Goal: Check status: Check status

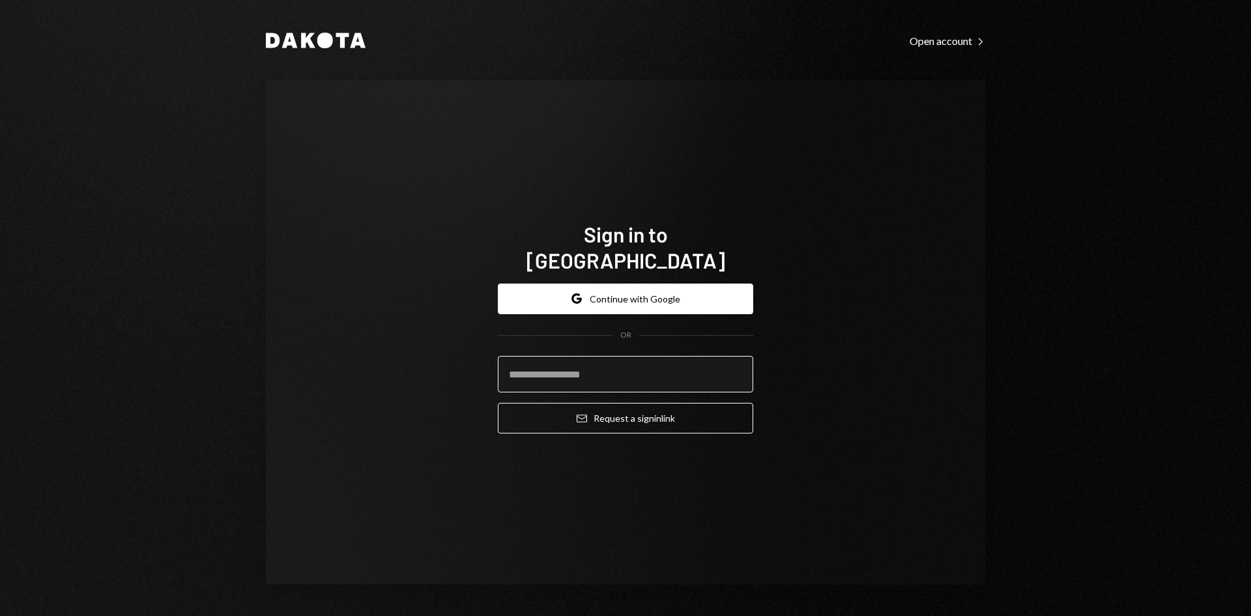
click at [687, 364] on input "email" at bounding box center [625, 374] width 255 height 36
type input "**********"
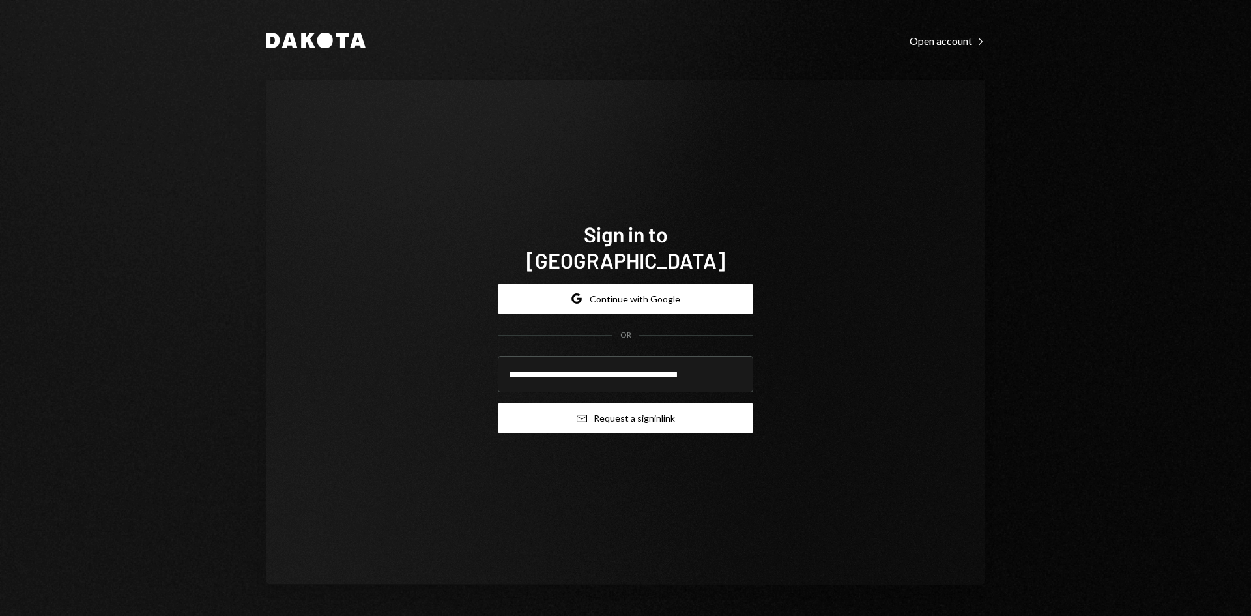
click at [623, 405] on button "Email Request a sign in link" at bounding box center [625, 418] width 255 height 31
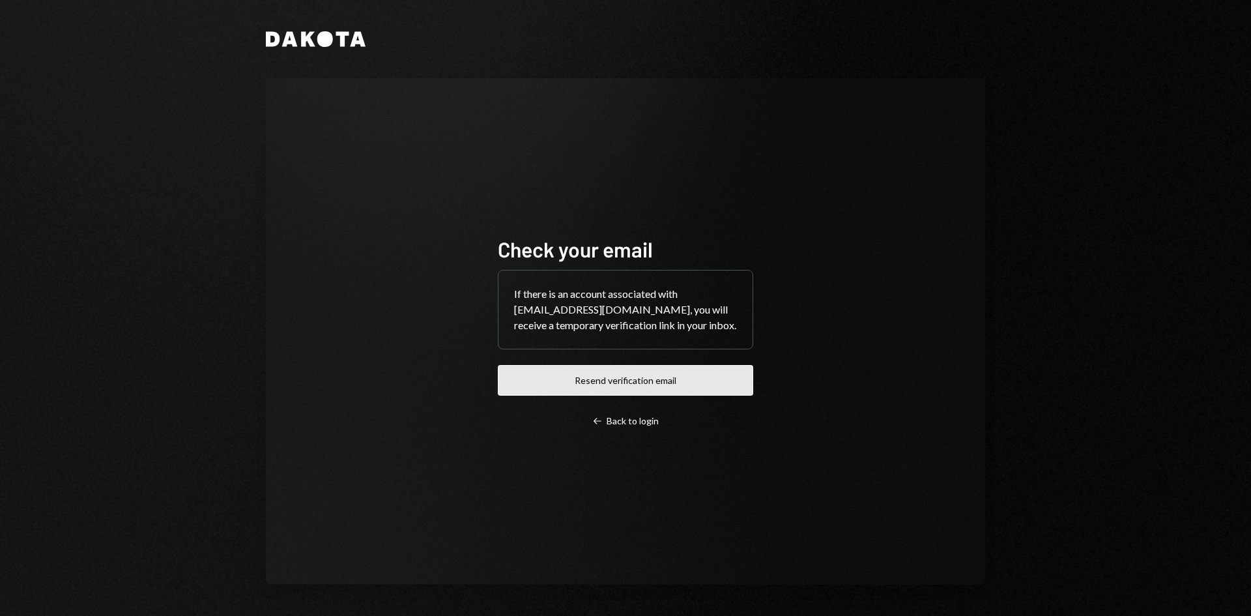
click at [642, 395] on button "Resend verification email" at bounding box center [625, 380] width 255 height 31
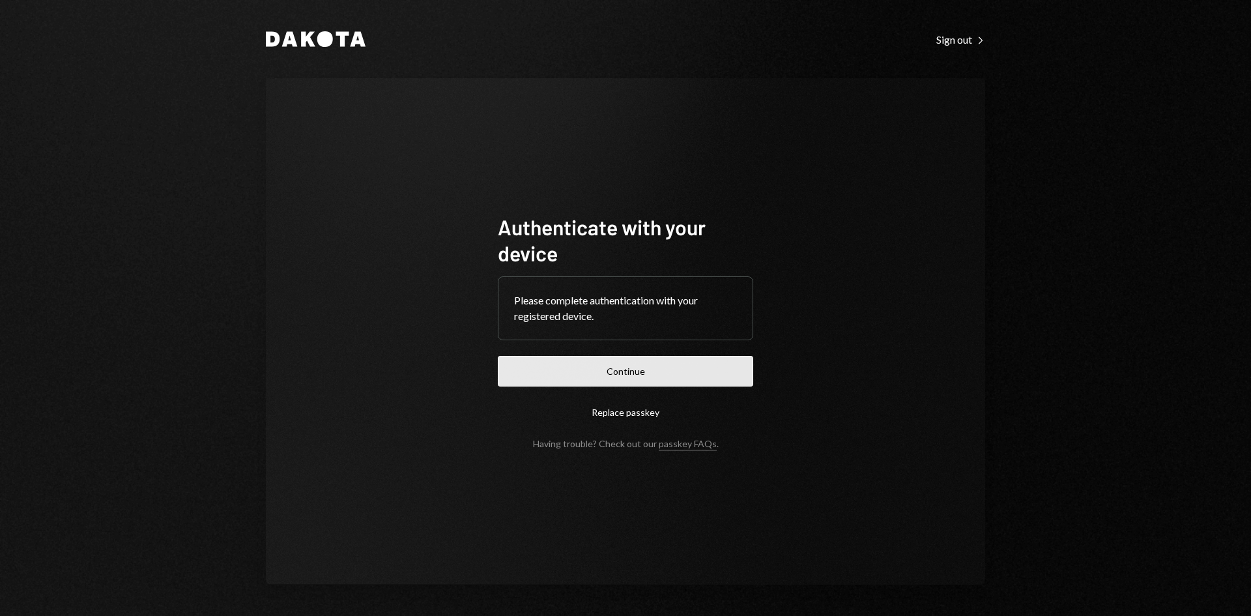
click at [660, 359] on button "Continue" at bounding box center [625, 371] width 255 height 31
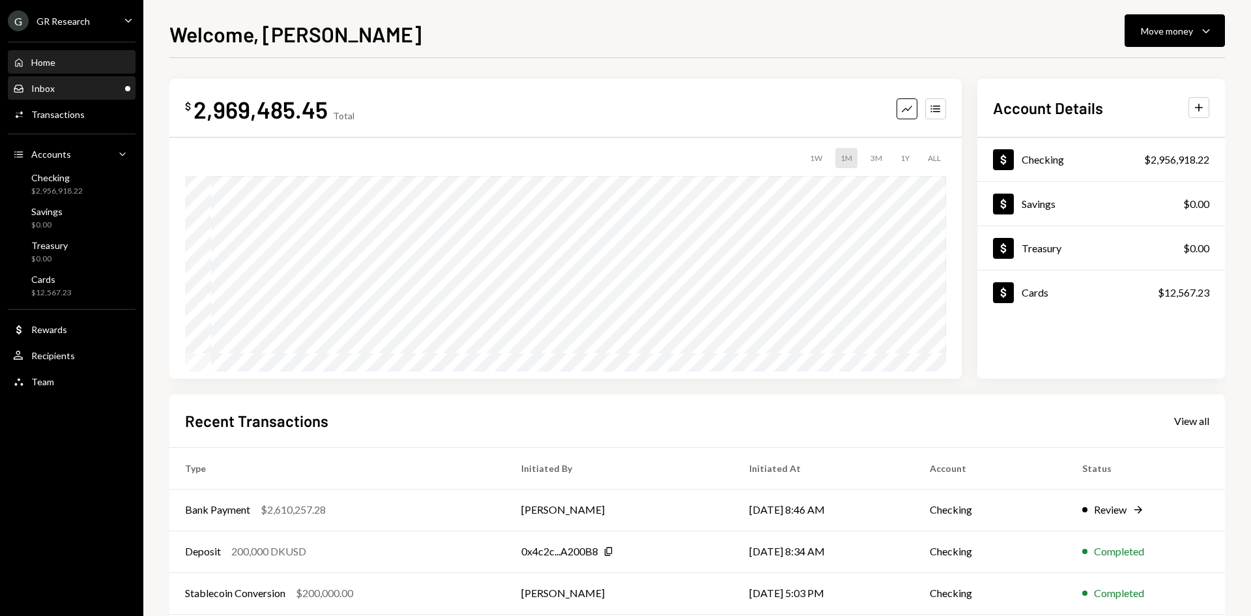
click at [59, 94] on div "Inbox Inbox" at bounding box center [71, 89] width 117 height 22
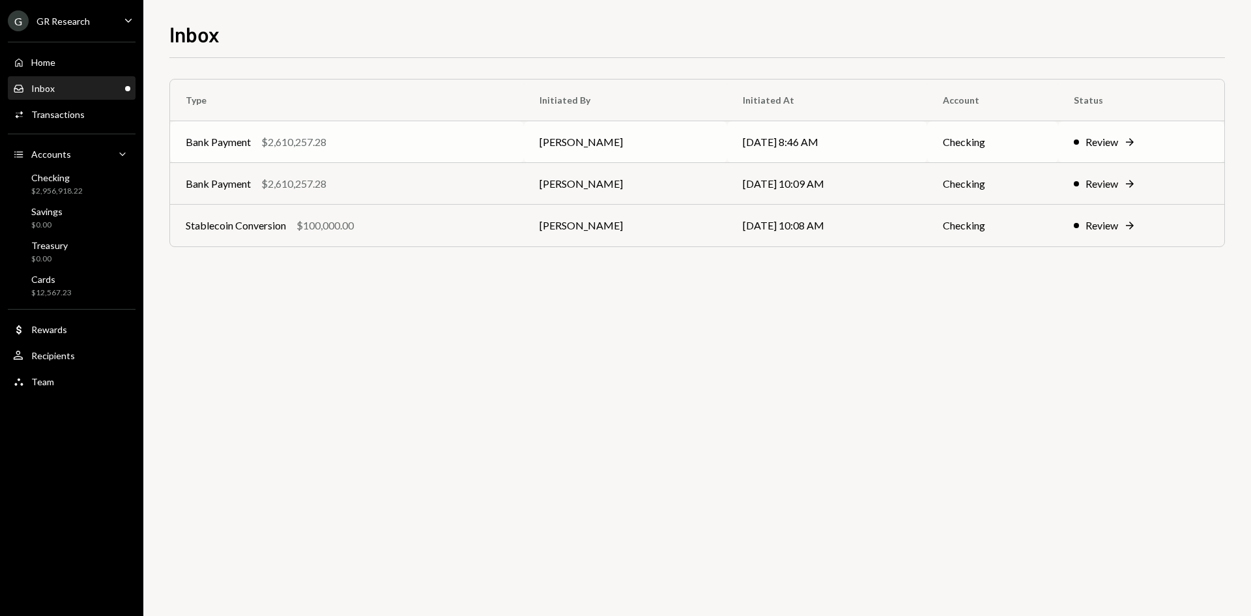
click at [625, 157] on td "[PERSON_NAME]" at bounding box center [625, 142] width 203 height 42
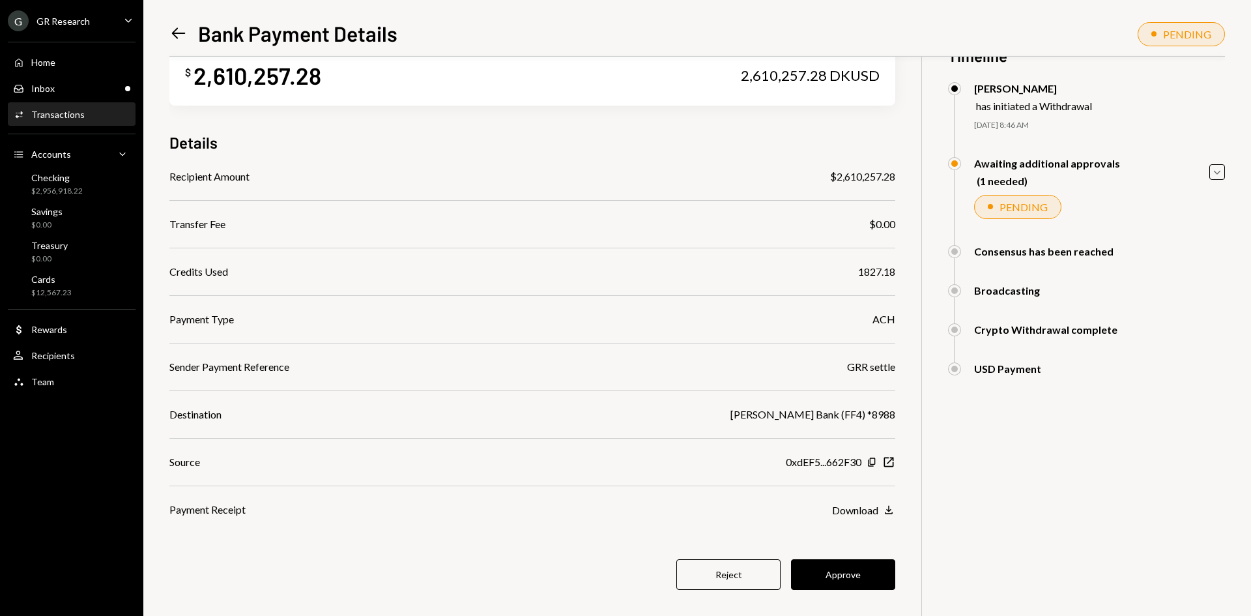
scroll to position [57, 0]
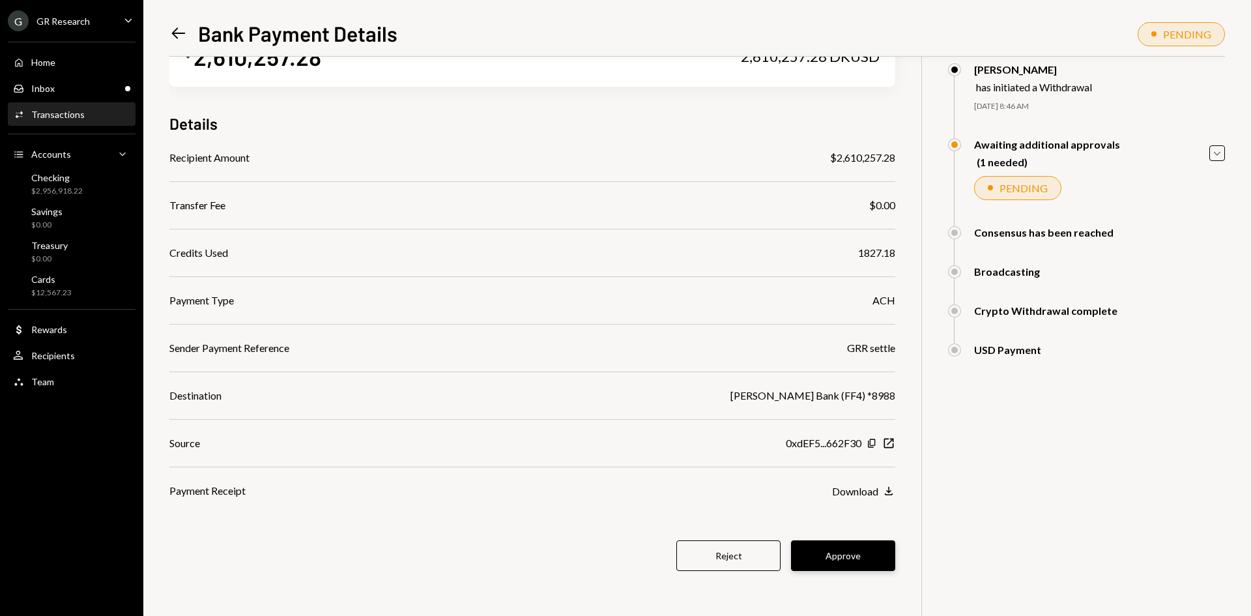
click at [844, 550] on button "Approve" at bounding box center [843, 555] width 104 height 31
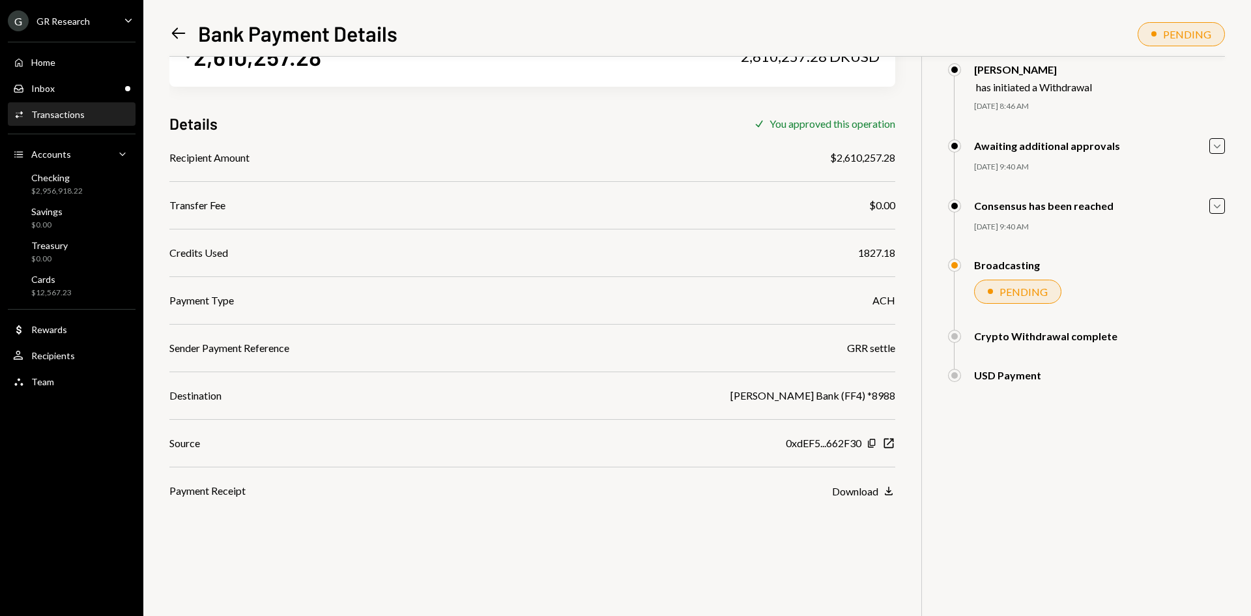
click at [176, 36] on icon at bounding box center [179, 33] width 14 height 11
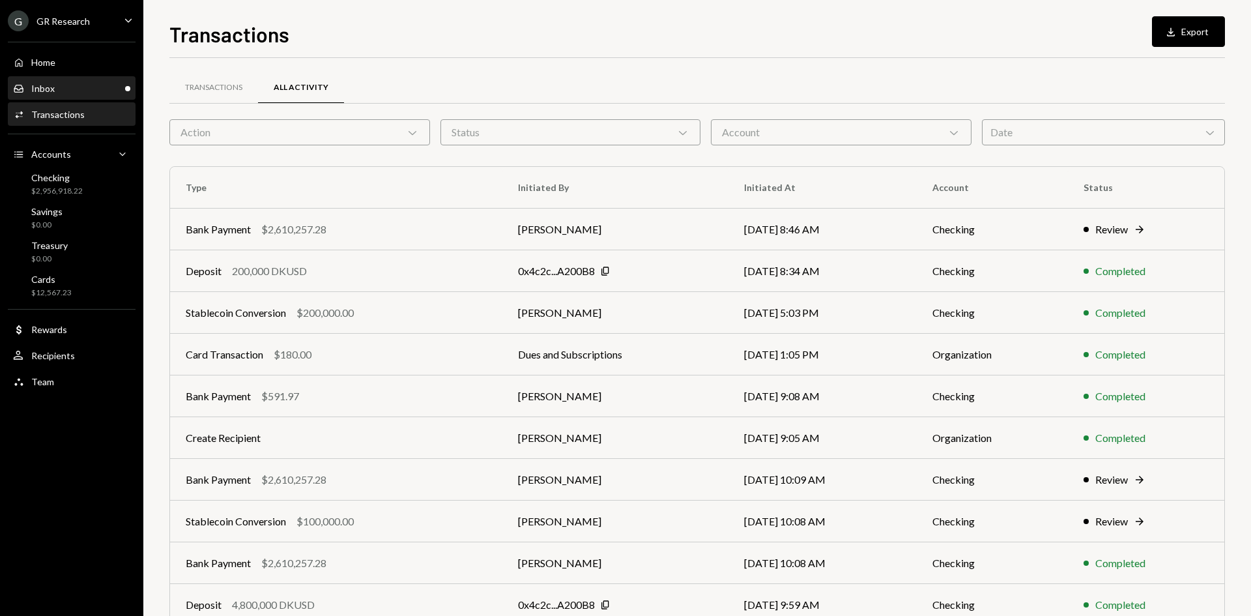
click at [79, 90] on div "Inbox Inbox" at bounding box center [71, 89] width 117 height 12
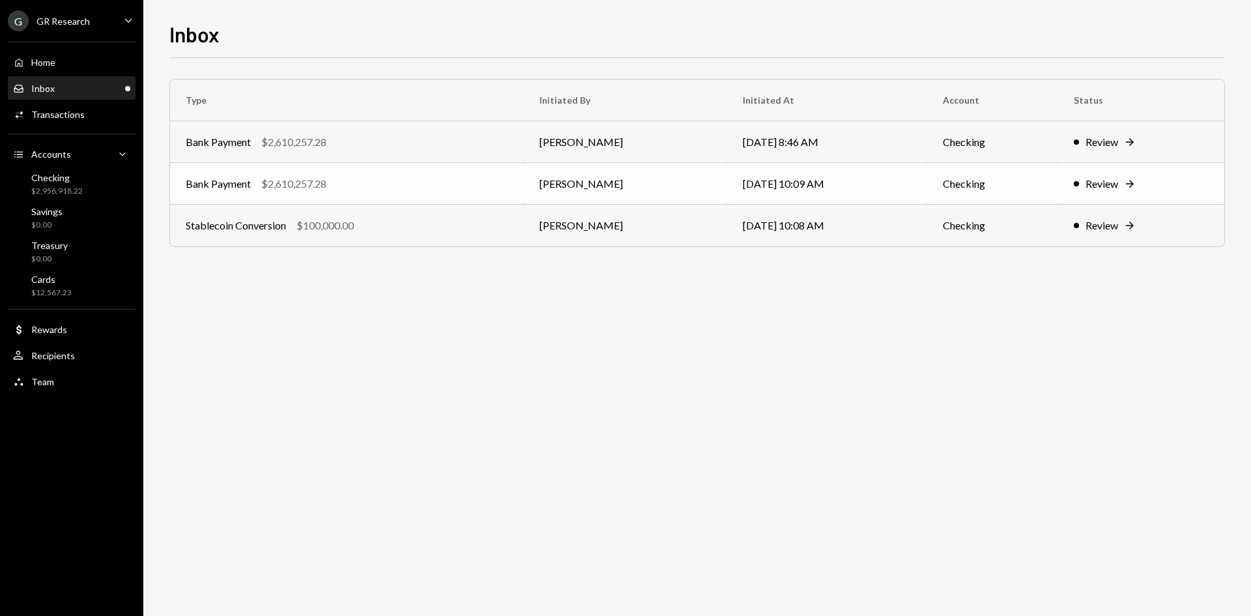
click at [661, 183] on td "[PERSON_NAME]" at bounding box center [625, 184] width 203 height 42
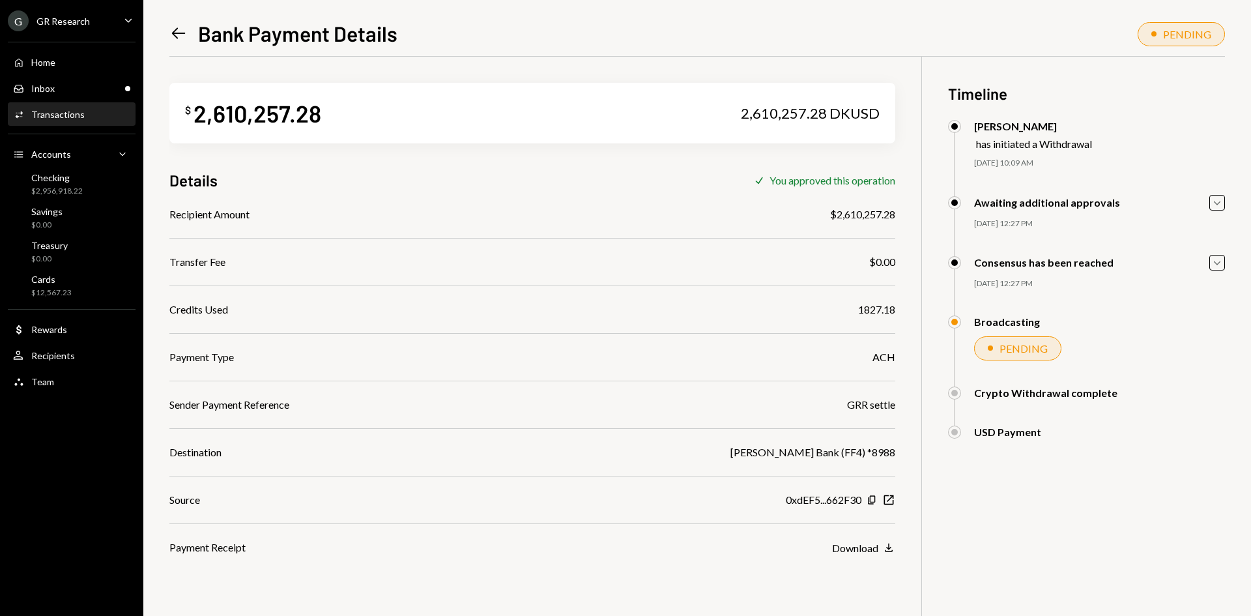
click at [171, 29] on icon "Left Arrow" at bounding box center [178, 33] width 18 height 18
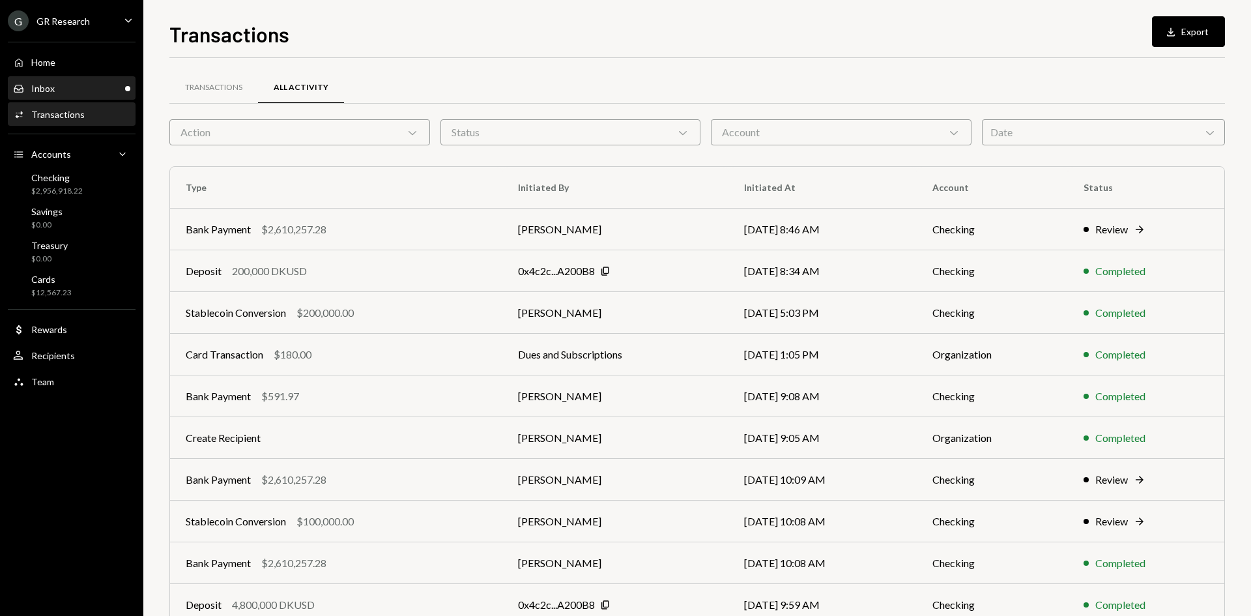
click at [82, 87] on div "Inbox Inbox" at bounding box center [71, 89] width 117 height 12
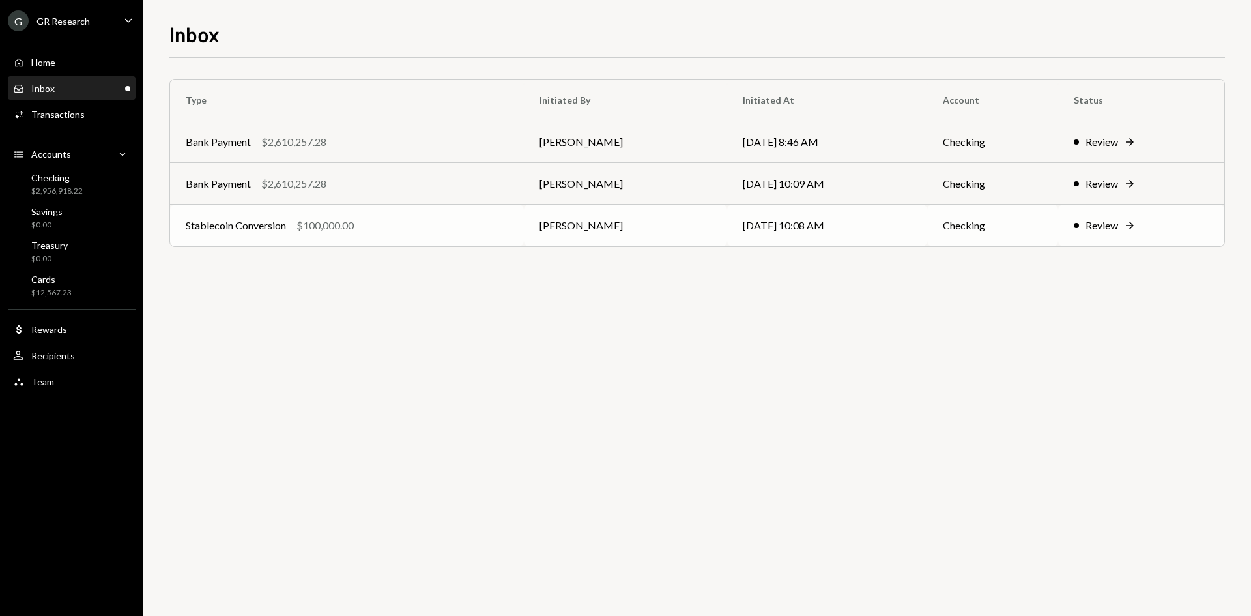
click at [677, 231] on td "[PERSON_NAME]" at bounding box center [625, 226] width 203 height 42
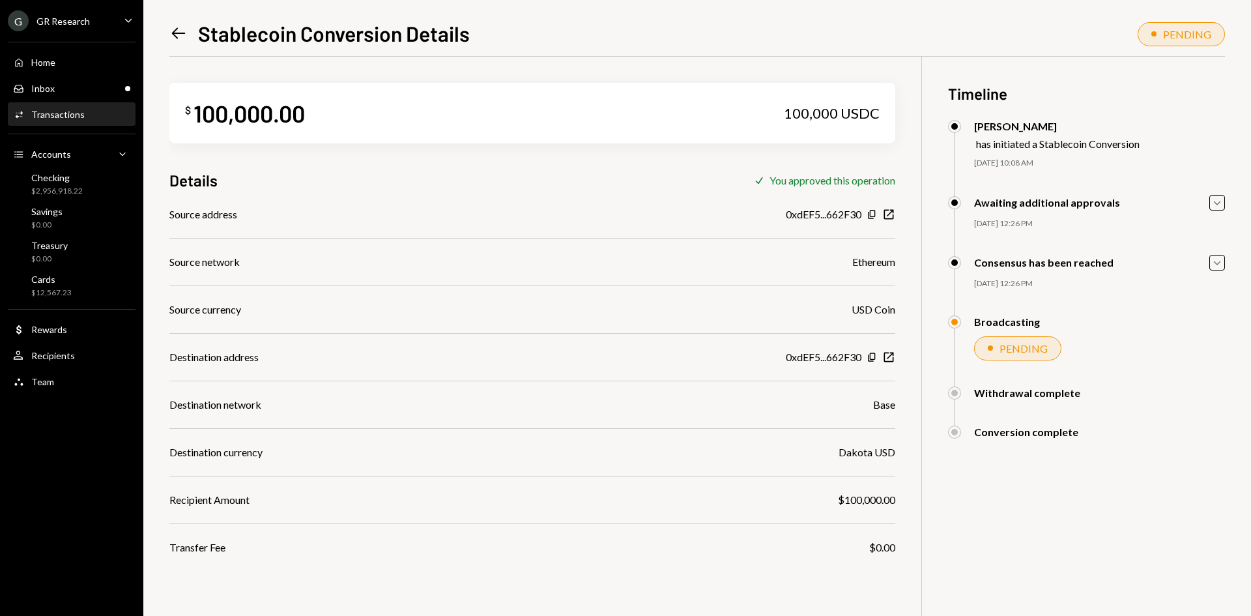
click at [184, 37] on icon "Left Arrow" at bounding box center [178, 33] width 18 height 18
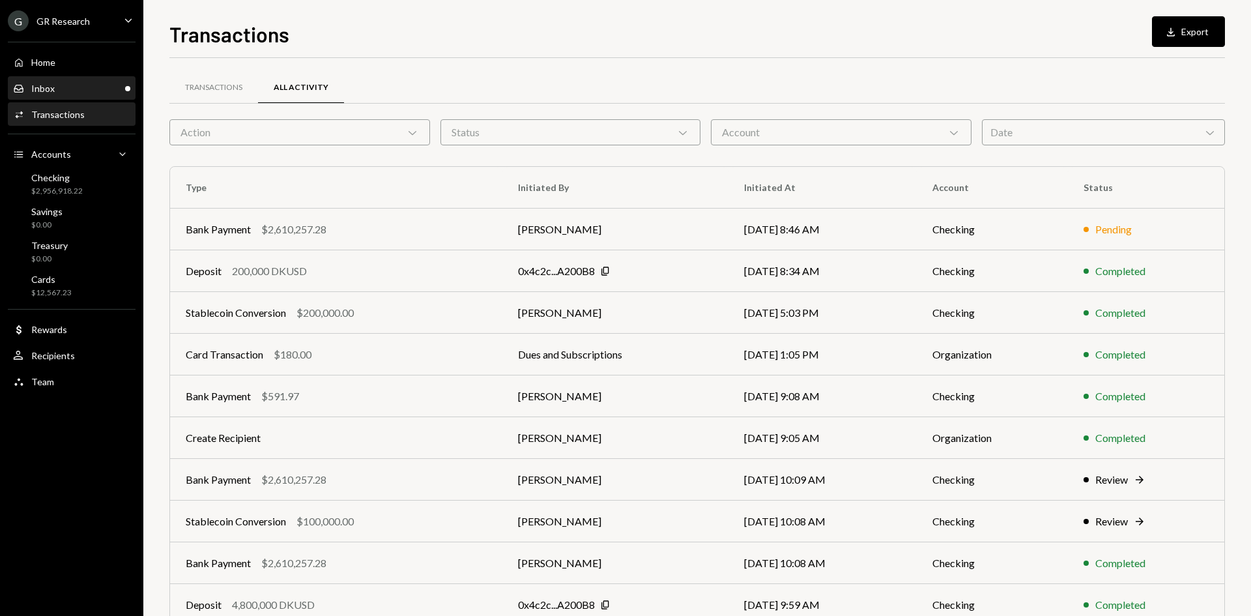
click at [61, 86] on div "Inbox Inbox" at bounding box center [71, 89] width 117 height 12
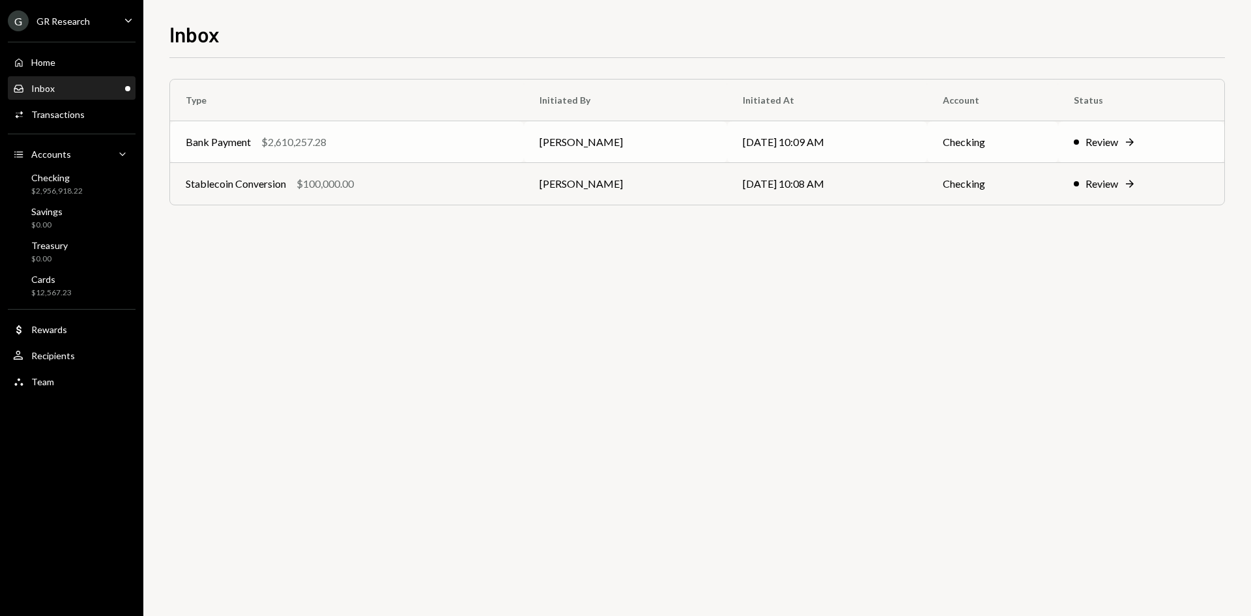
click at [427, 139] on div "Bank Payment $2,610,257.28" at bounding box center [347, 142] width 322 height 16
